Goal: Use online tool/utility

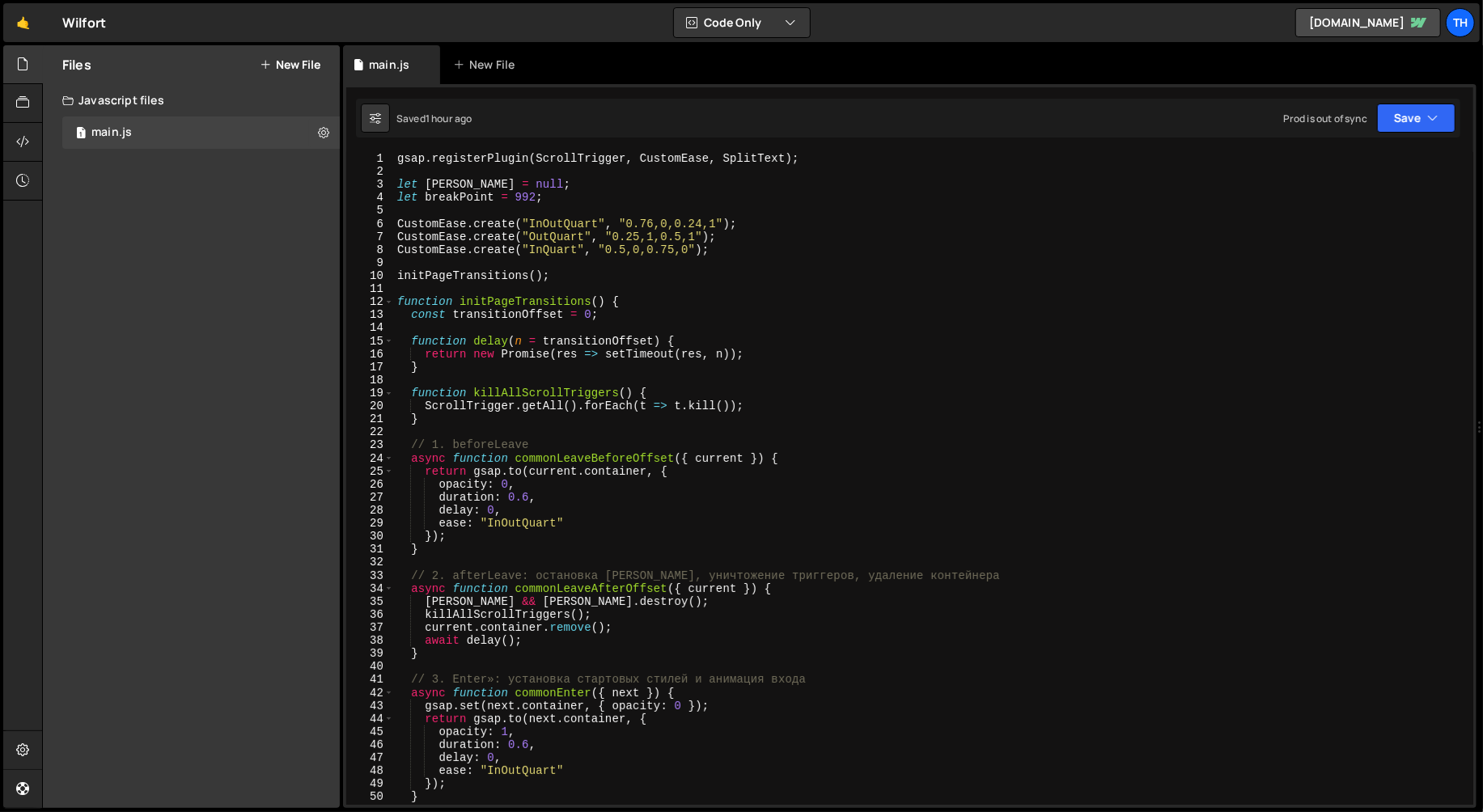
scroll to position [1, 0]
click at [389, 297] on span at bounding box center [389, 301] width 9 height 13
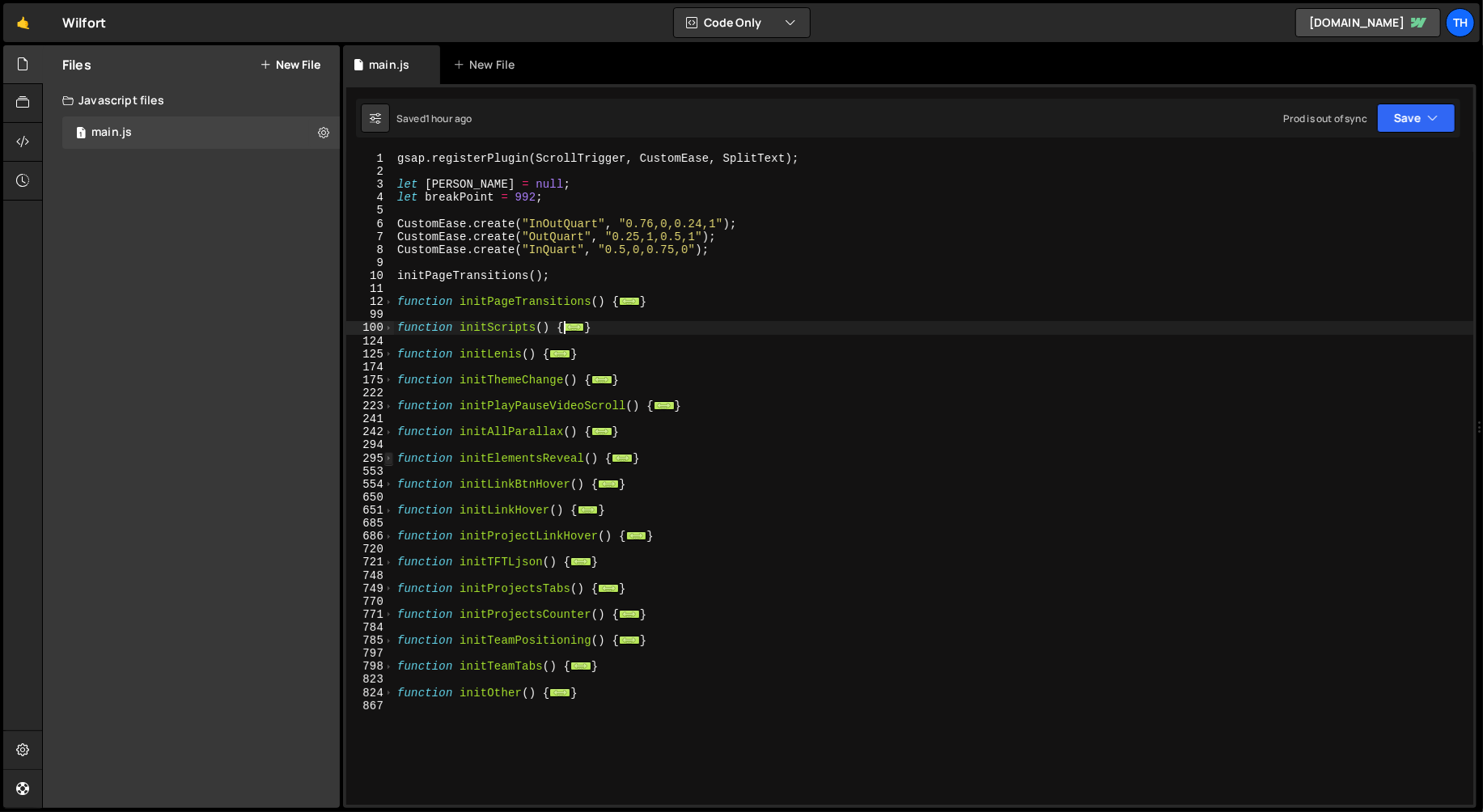
click at [387, 456] on span at bounding box center [389, 458] width 9 height 13
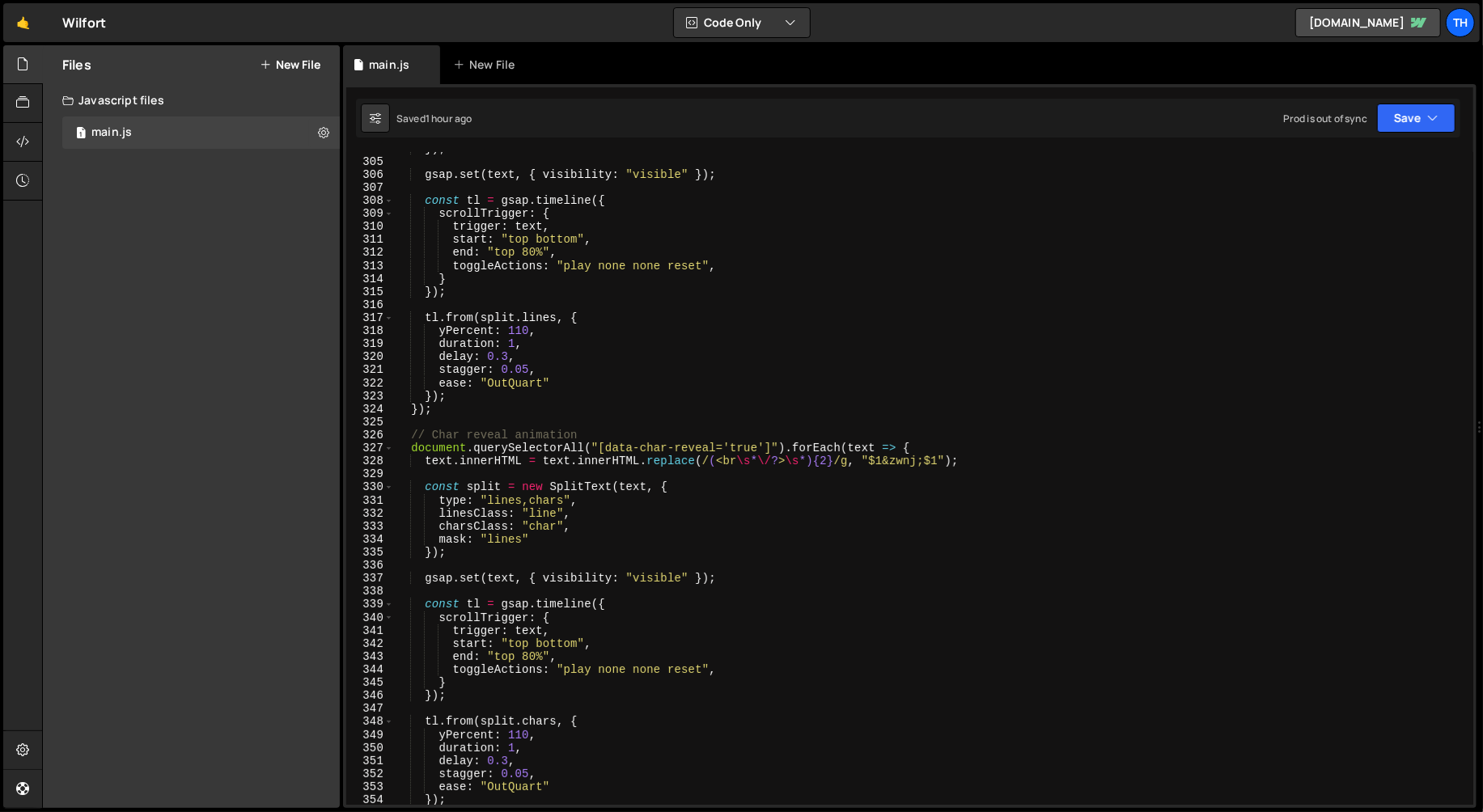
scroll to position [611, 0]
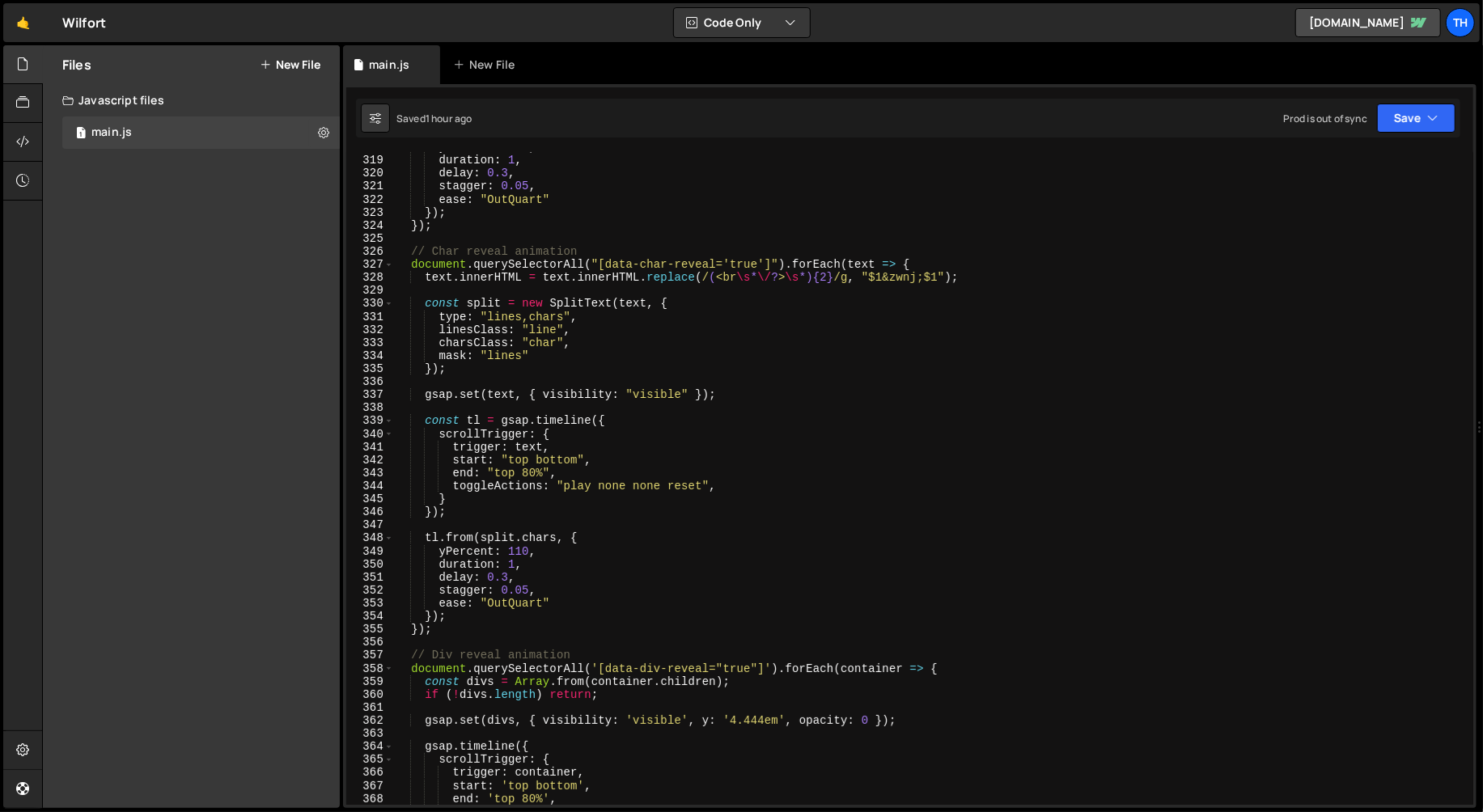
click at [546, 456] on div "yPercent : 110 , duration : 1 , delay : 0.3 , stagger : 0.05 , ease : "OutQuart…" at bounding box center [931, 480] width 1074 height 679
click at [503, 576] on div "yPercent : 110 , duration : 1 , delay : 0.3 , stagger : 0.05 , ease : "OutQuart…" at bounding box center [931, 480] width 1074 height 679
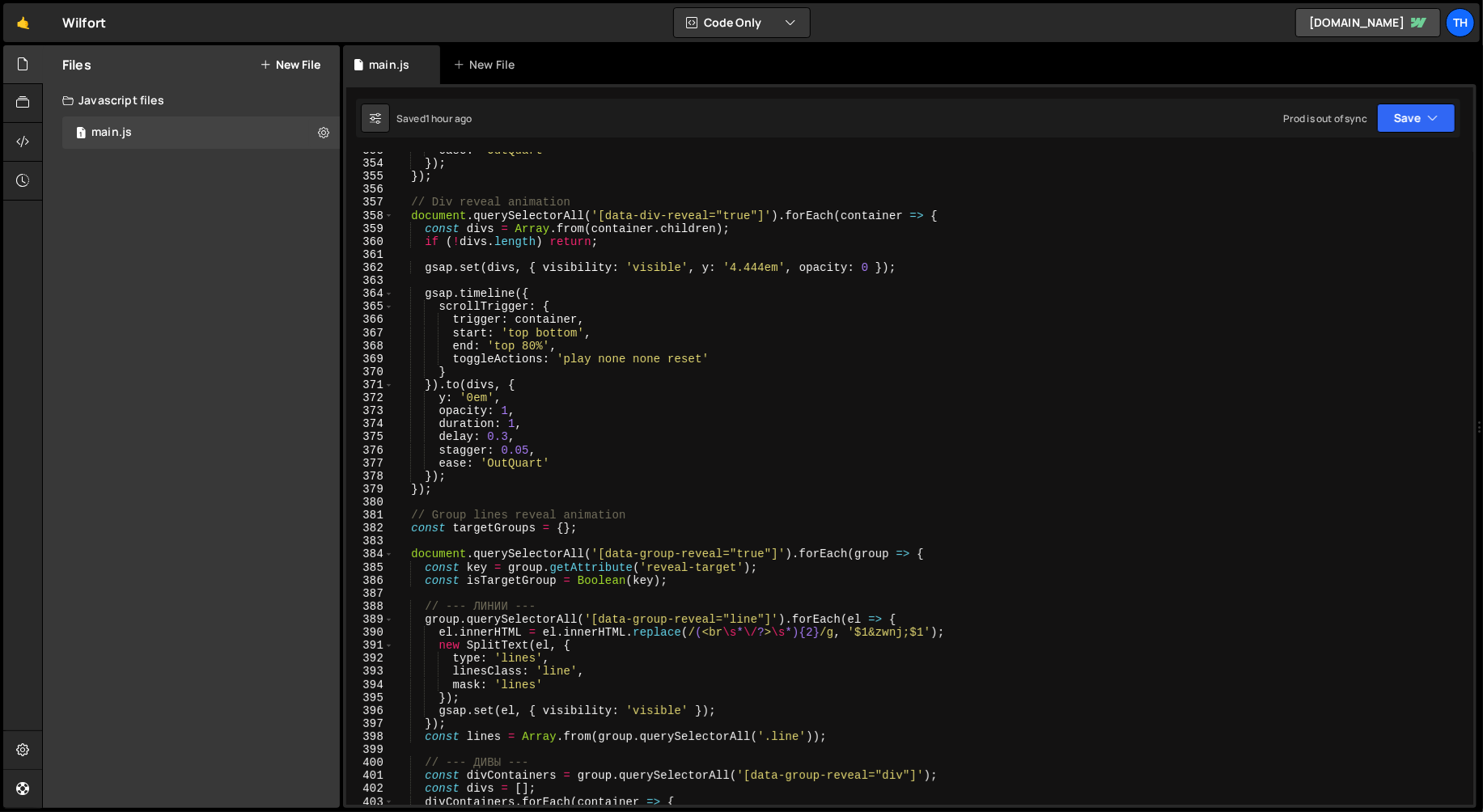
scroll to position [1138, 0]
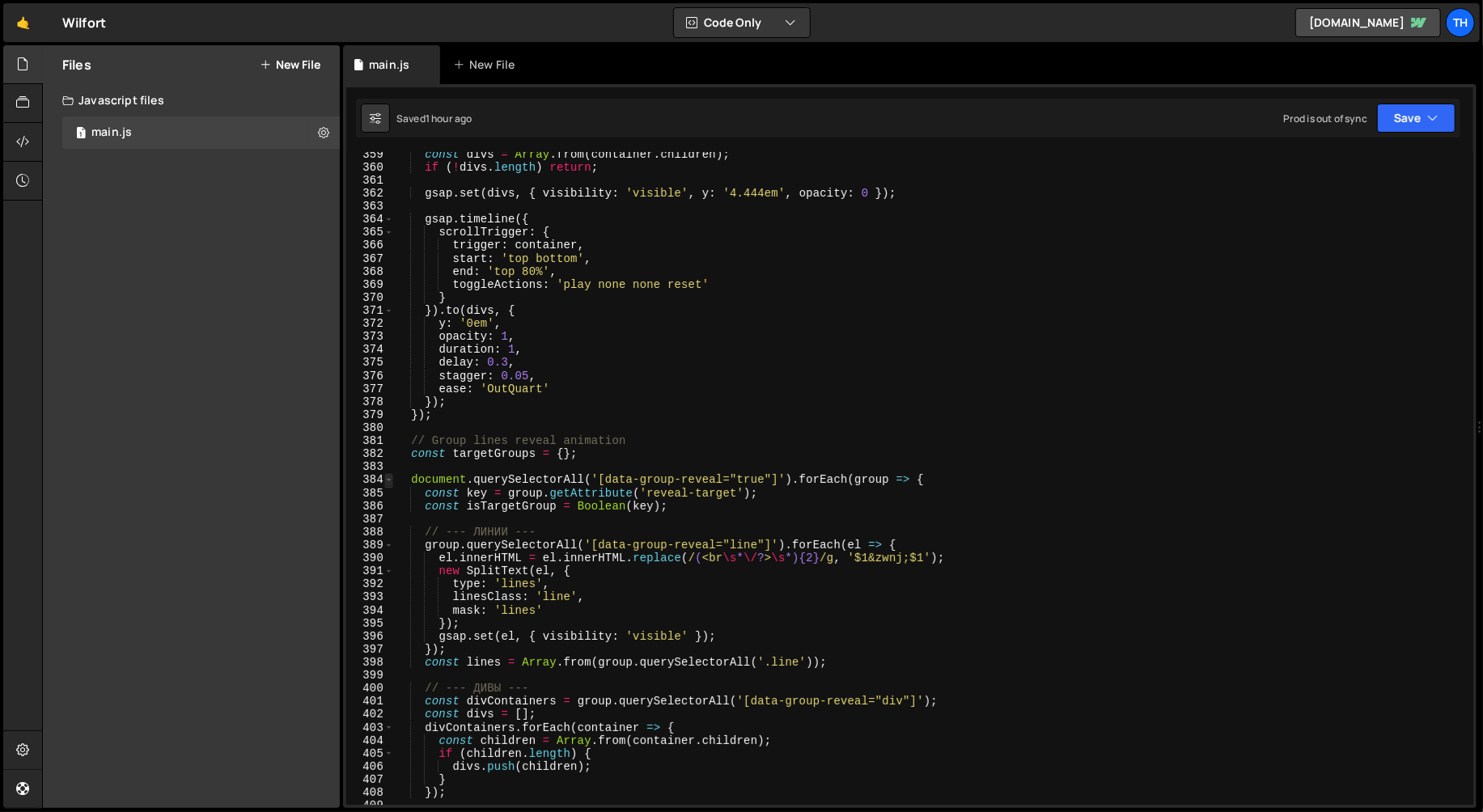
click at [387, 479] on span at bounding box center [389, 479] width 9 height 13
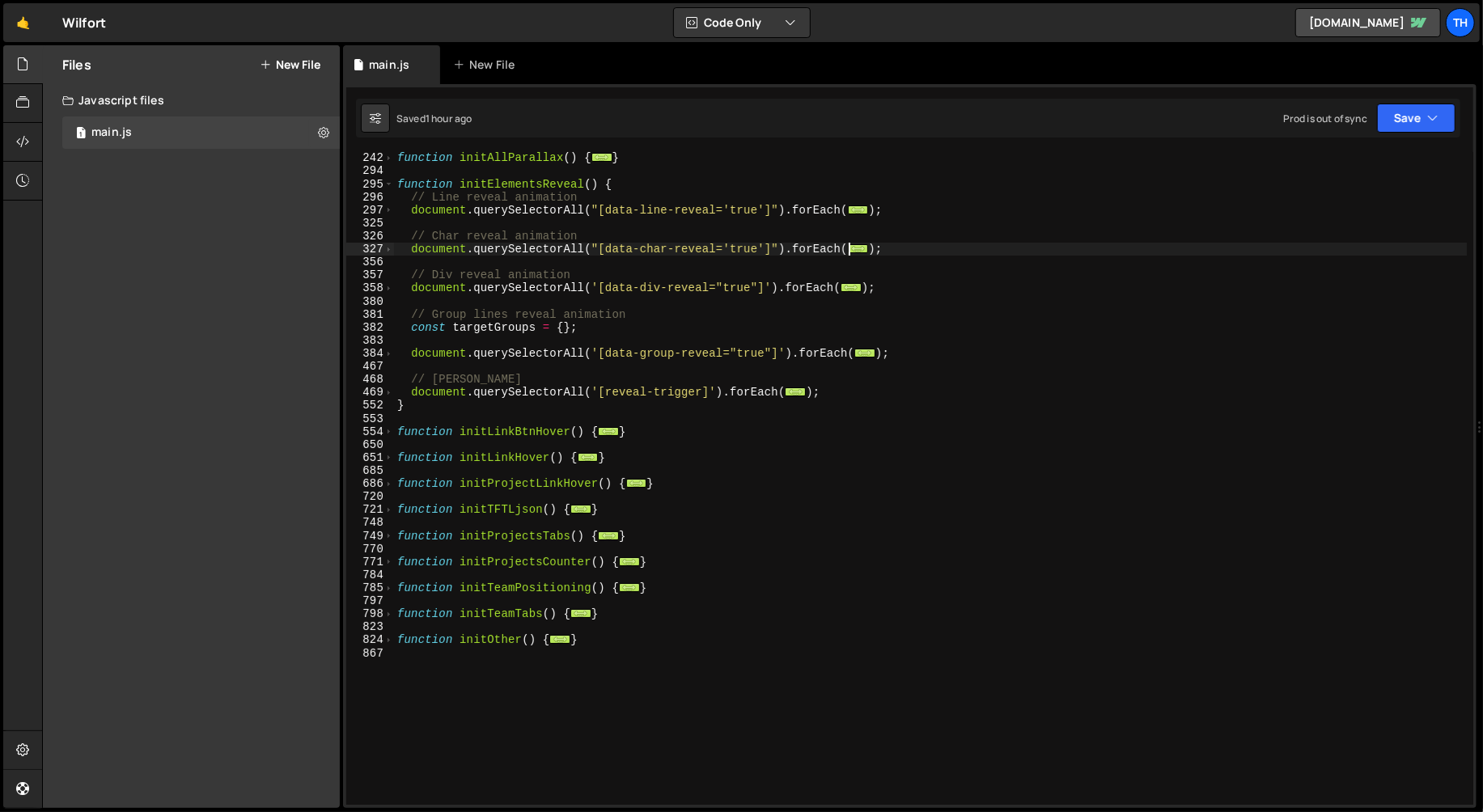
scroll to position [267, 0]
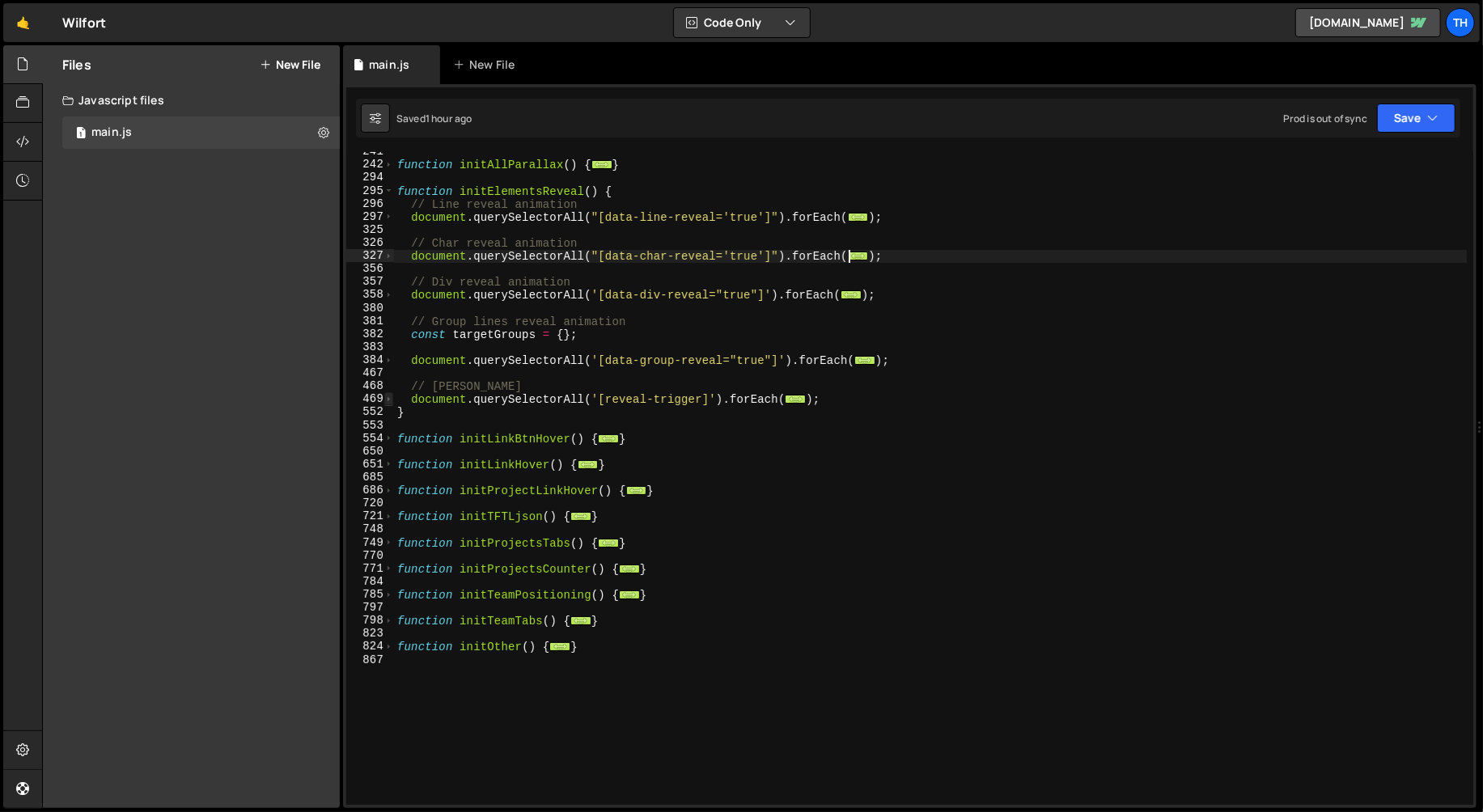
click at [389, 400] on span at bounding box center [389, 399] width 9 height 13
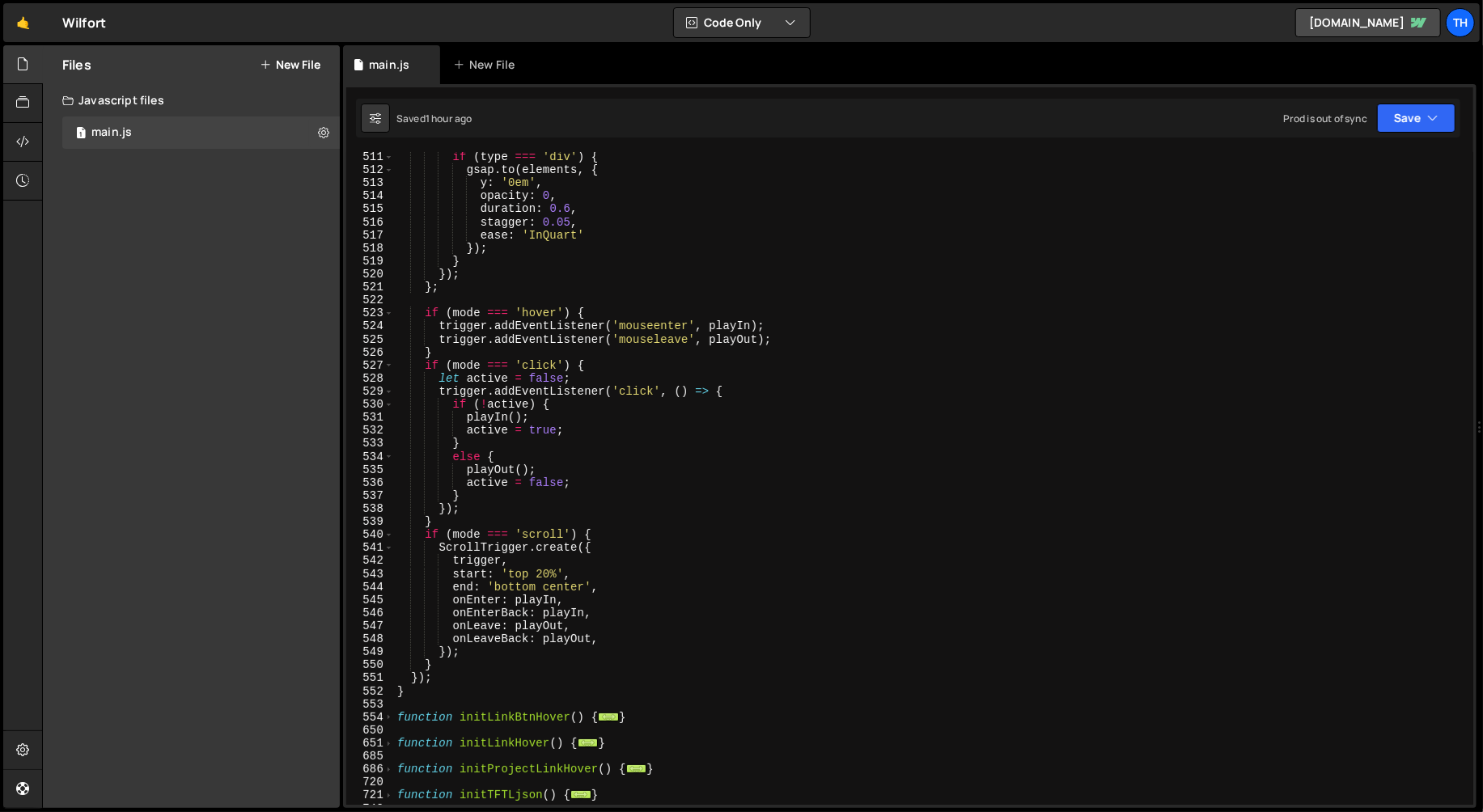
scroll to position [1065, 0]
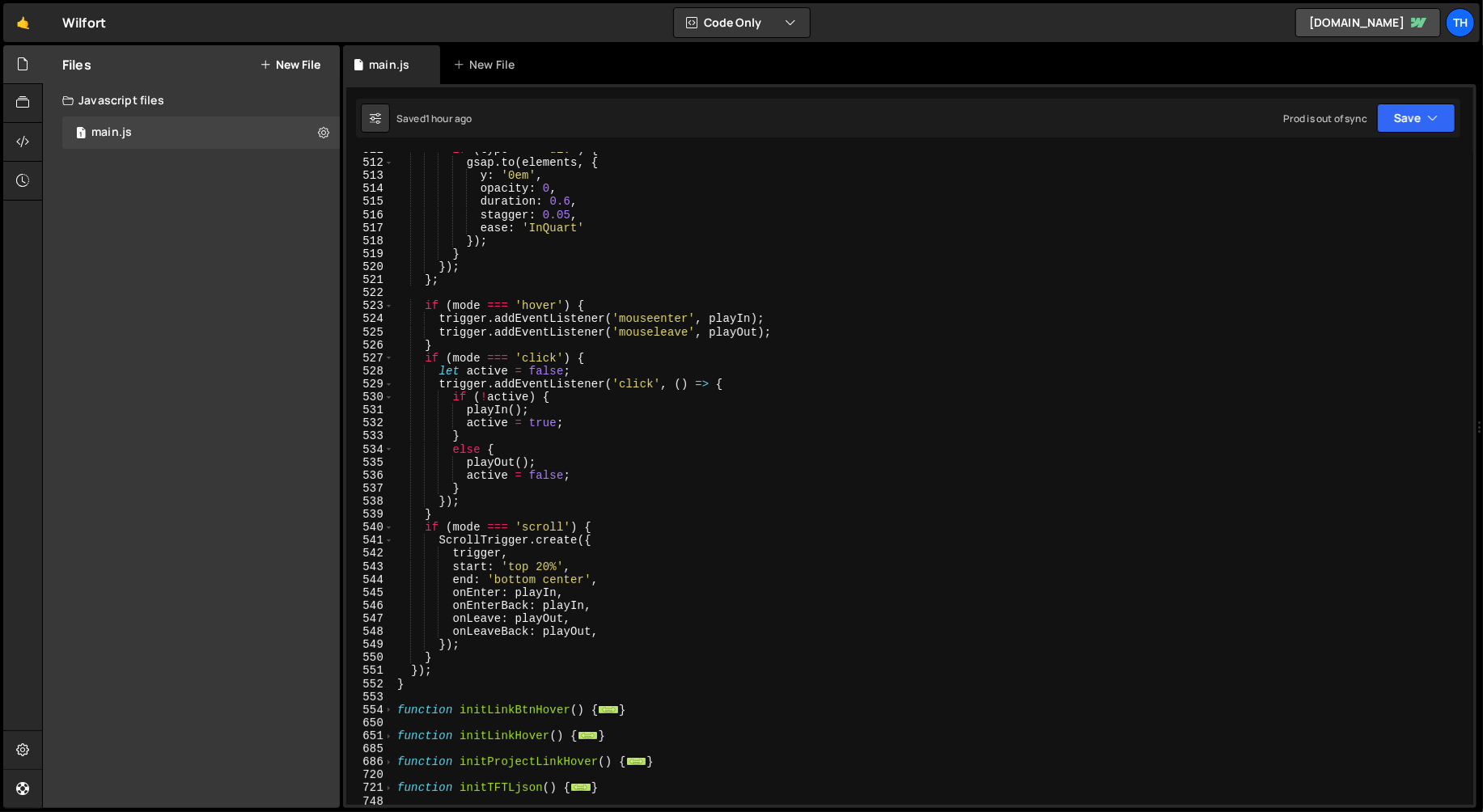
click at [544, 564] on div "if ( type === 'div' ) { gsap . to ( elements , { y : '0em' , opacity : 0 , dura…" at bounding box center [931, 483] width 1074 height 679
click at [554, 587] on div "if ( type === 'div' ) { gsap . to ( elements , { y : '0em' , opacity : 0 , dura…" at bounding box center [931, 483] width 1074 height 679
click at [559, 584] on div "if ( type === 'div' ) { gsap . to ( elements , { y : '0em' , opacity : 0 , dura…" at bounding box center [931, 483] width 1074 height 679
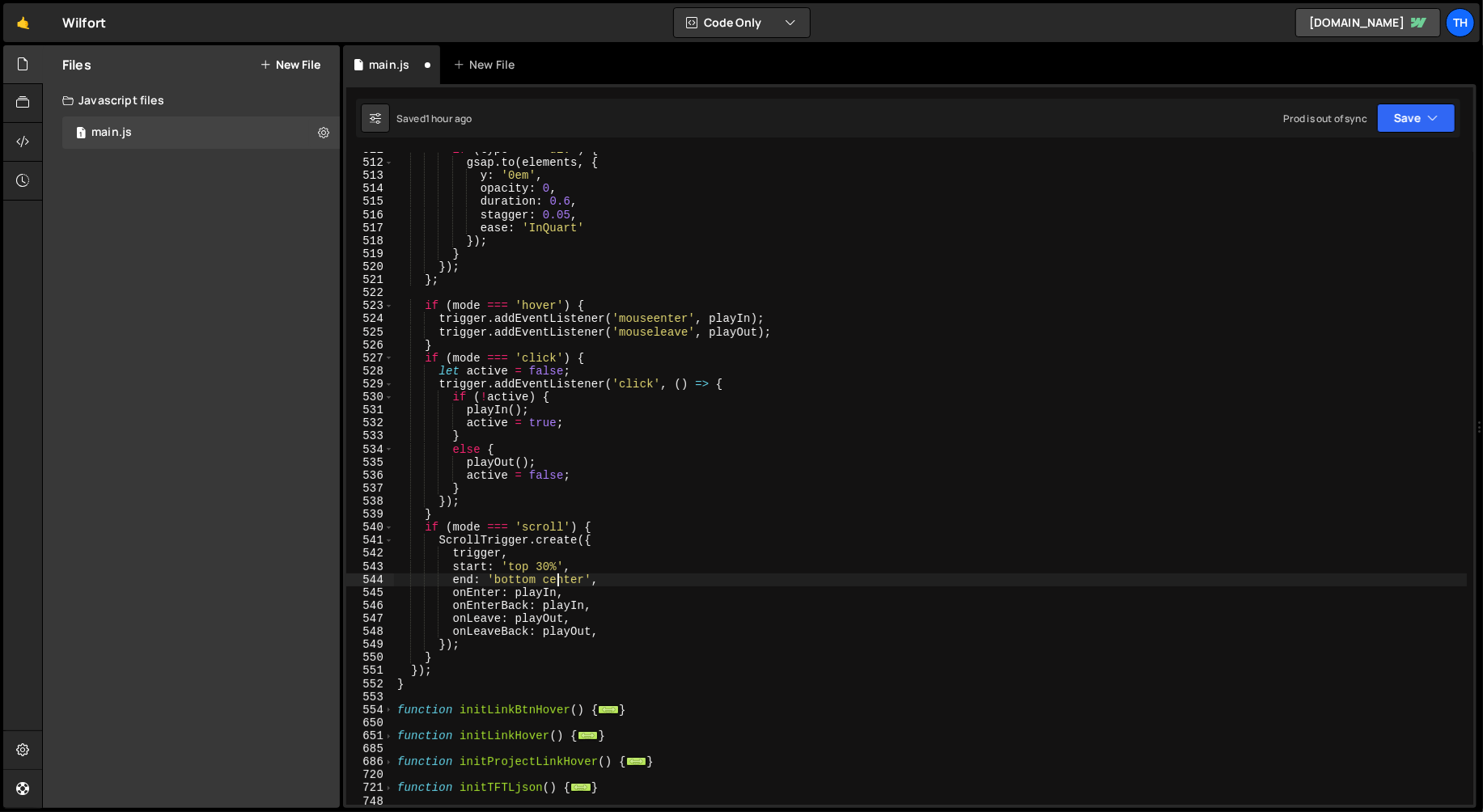
click at [559, 584] on div "if ( type === 'div' ) { gsap . to ( elements , { y : '0em' , opacity : 0 , dura…" at bounding box center [931, 483] width 1074 height 679
type textarea "end: 'bottom 70%',"
click at [1389, 109] on button "Save" at bounding box center [1416, 118] width 78 height 29
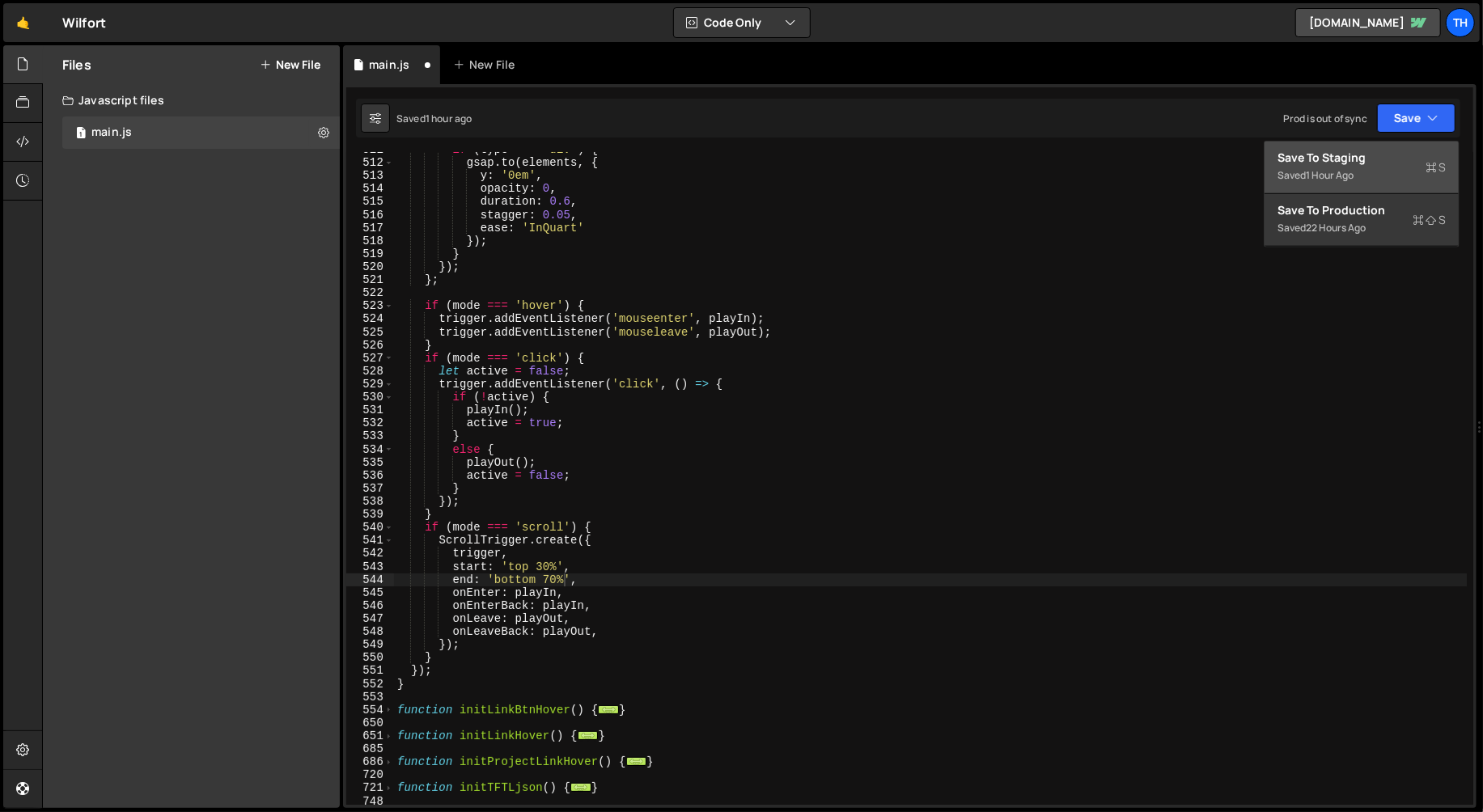
click at [1378, 143] on button "Save to Staging S Saved 1 hour ago" at bounding box center [1362, 168] width 194 height 53
